Goal: Check status: Check status

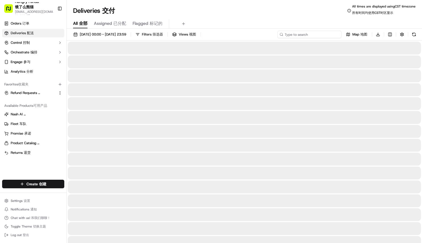
drag, startPoint x: 0, startPoint y: 0, endPoint x: 309, endPoint y: 34, distance: 310.6
click at [309, 34] on input at bounding box center [310, 34] width 64 height 7
paste input "9294134188956734941751"
type input "9294134188956734941751"
click at [282, 35] on div "[DATE] 00:00 - [DATE] 23:59 Filters Filters 筛选器 Views Views 视图 9294134188956734…" at bounding box center [245, 36] width 356 height 10
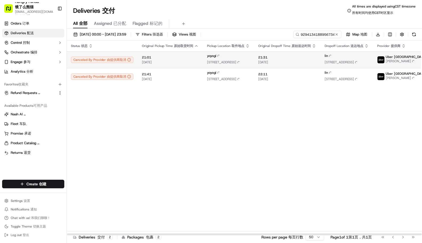
click at [188, 64] on span "[DATE] [DATE]" at bounding box center [170, 62] width 57 height 4
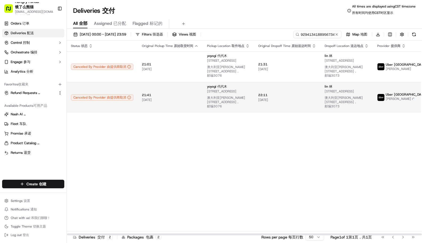
click at [177, 95] on span "21:41 21:41" at bounding box center [170, 95] width 57 height 4
